Goal: Task Accomplishment & Management: Use online tool/utility

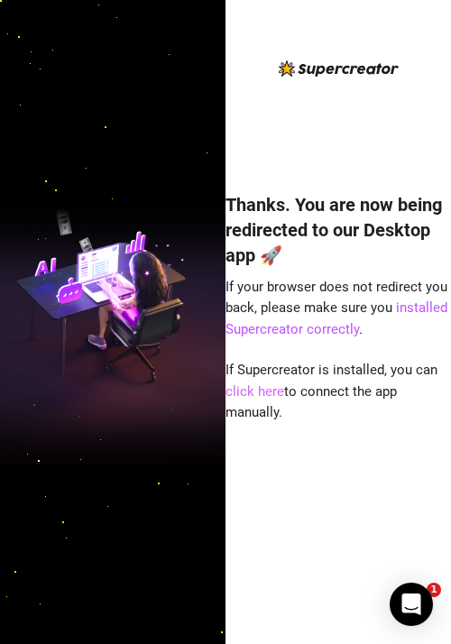
click at [259, 394] on link "click here" at bounding box center [254, 391] width 59 height 16
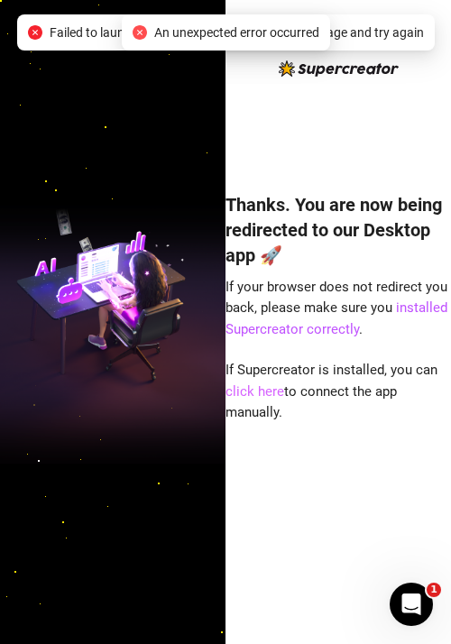
click at [275, 389] on link "click here" at bounding box center [254, 391] width 59 height 16
click at [409, 309] on link "installed Supercreator correctly" at bounding box center [336, 318] width 222 height 38
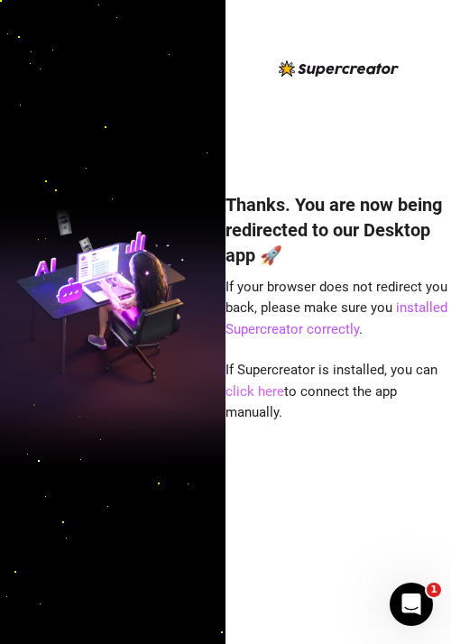
click at [242, 394] on link "click here" at bounding box center [254, 391] width 59 height 16
click at [243, 395] on link "click here" at bounding box center [254, 391] width 59 height 16
click at [275, 395] on link "click here" at bounding box center [254, 391] width 59 height 16
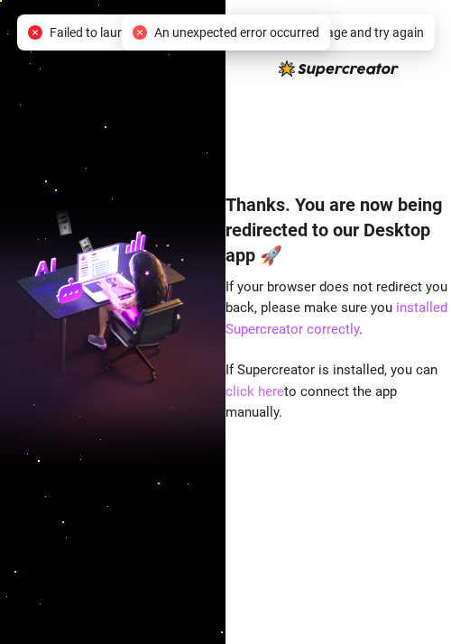
click at [259, 396] on link "click here" at bounding box center [254, 391] width 59 height 16
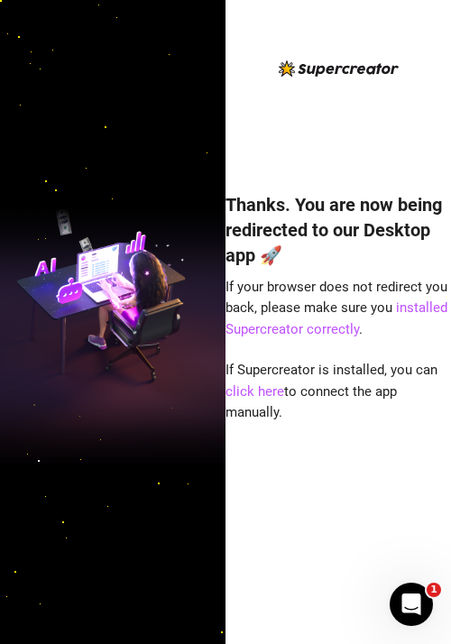
click at [259, 401] on div "Thanks. You are now being redirected to our Desktop app 🚀 If your browser does …" at bounding box center [337, 391] width 225 height 447
click at [267, 398] on link "click here" at bounding box center [254, 391] width 59 height 16
click at [269, 397] on link "click here" at bounding box center [254, 391] width 59 height 16
